Goal: Transaction & Acquisition: Purchase product/service

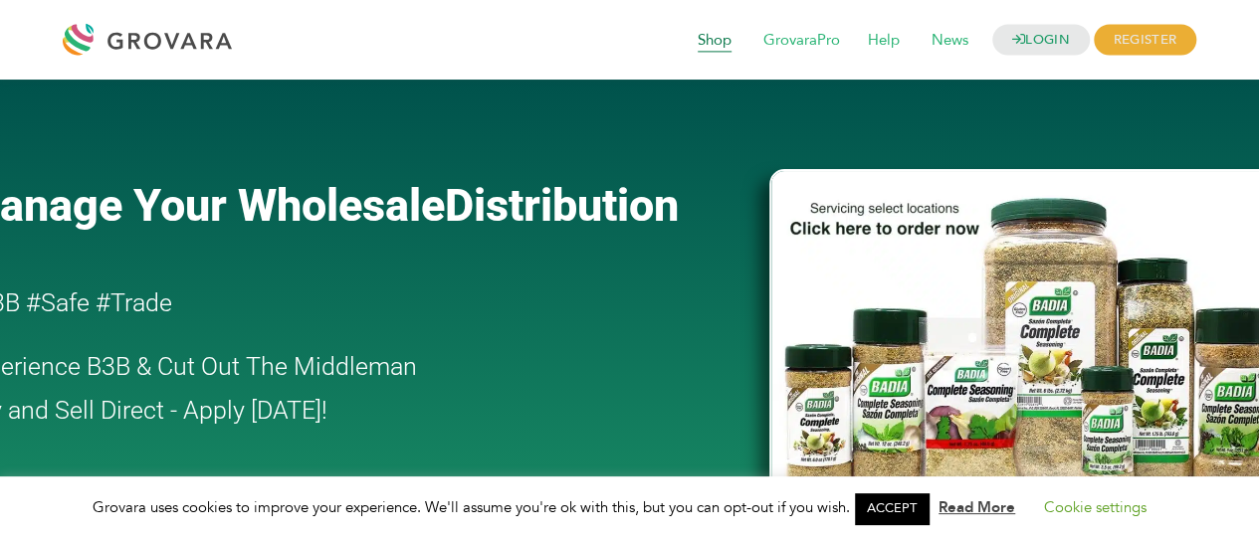
click at [716, 40] on span "Shop" at bounding box center [715, 41] width 62 height 38
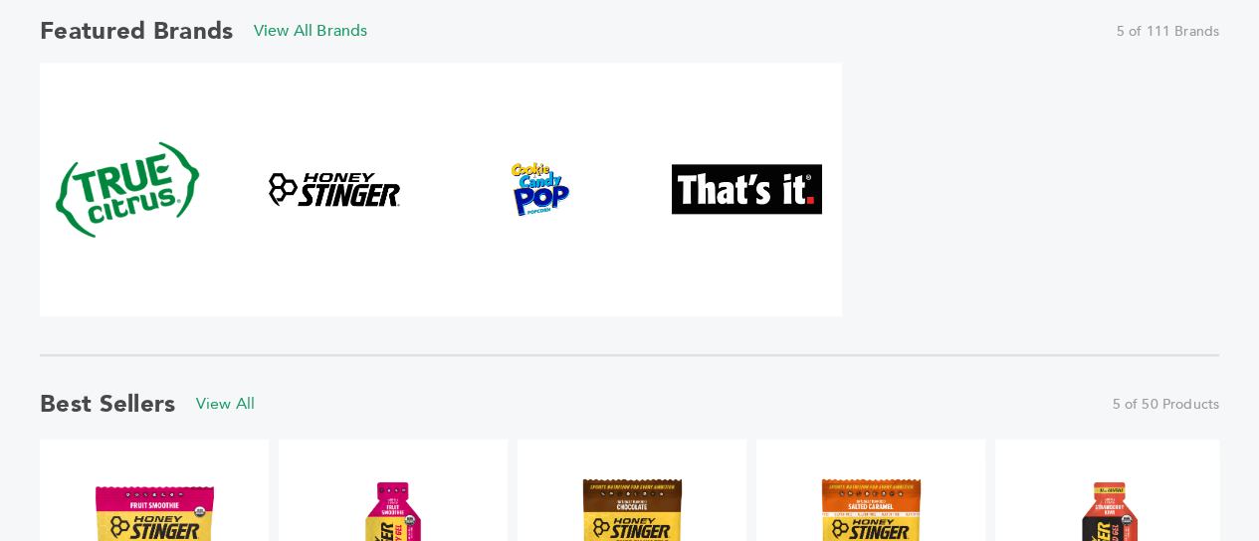
scroll to position [1185, 0]
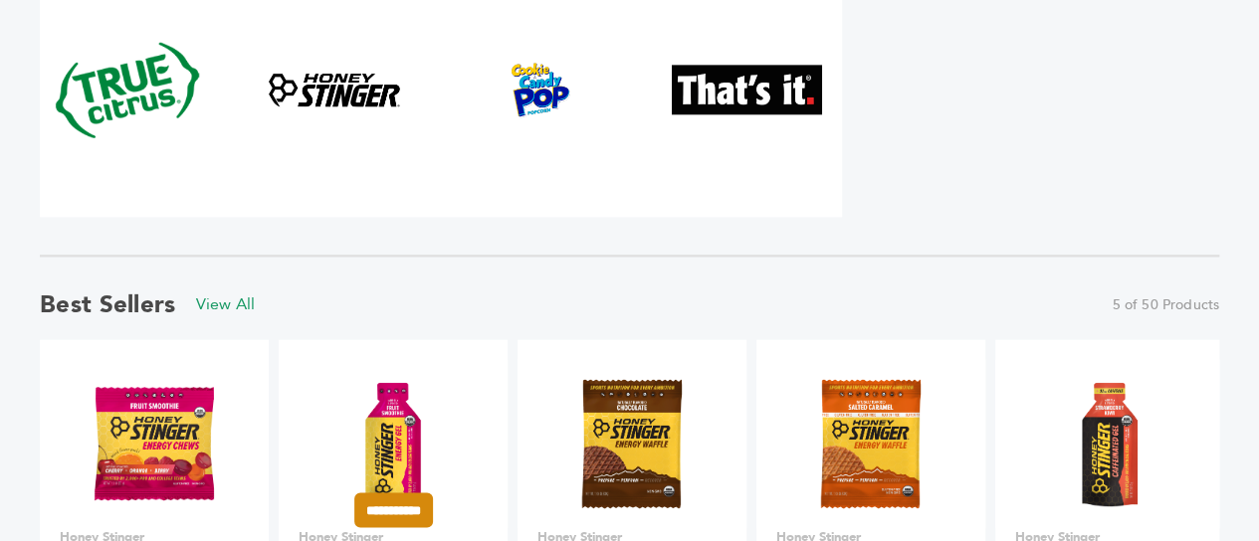
click at [390, 372] on img at bounding box center [393, 444] width 144 height 144
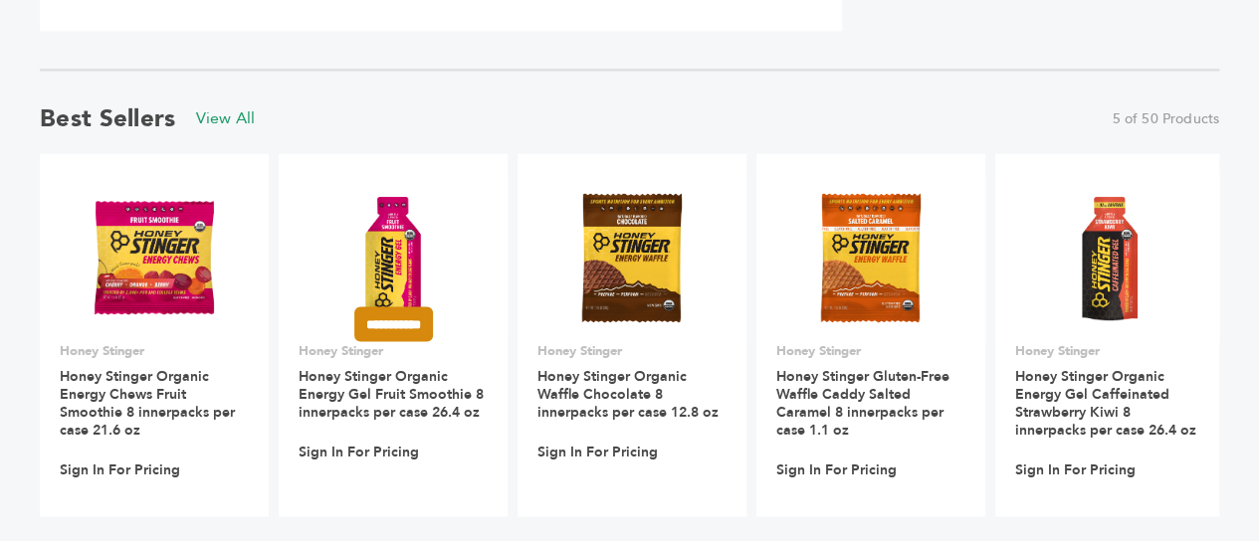
scroll to position [0, 0]
click at [383, 329] on input "**********" at bounding box center [393, 323] width 79 height 35
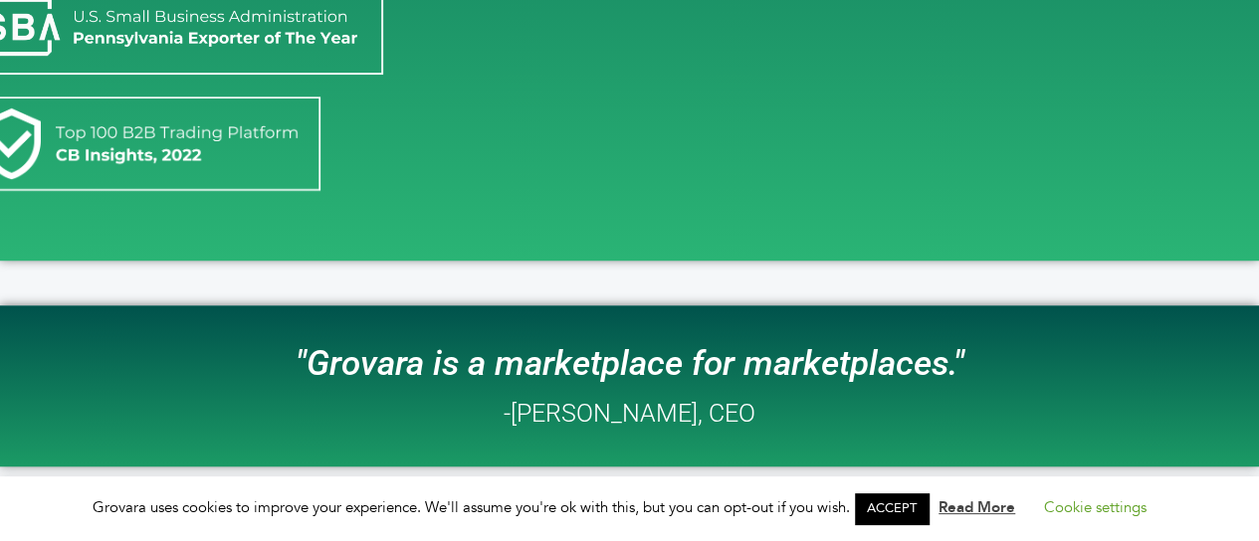
scroll to position [796, 0]
